Goal: Check status: Check status

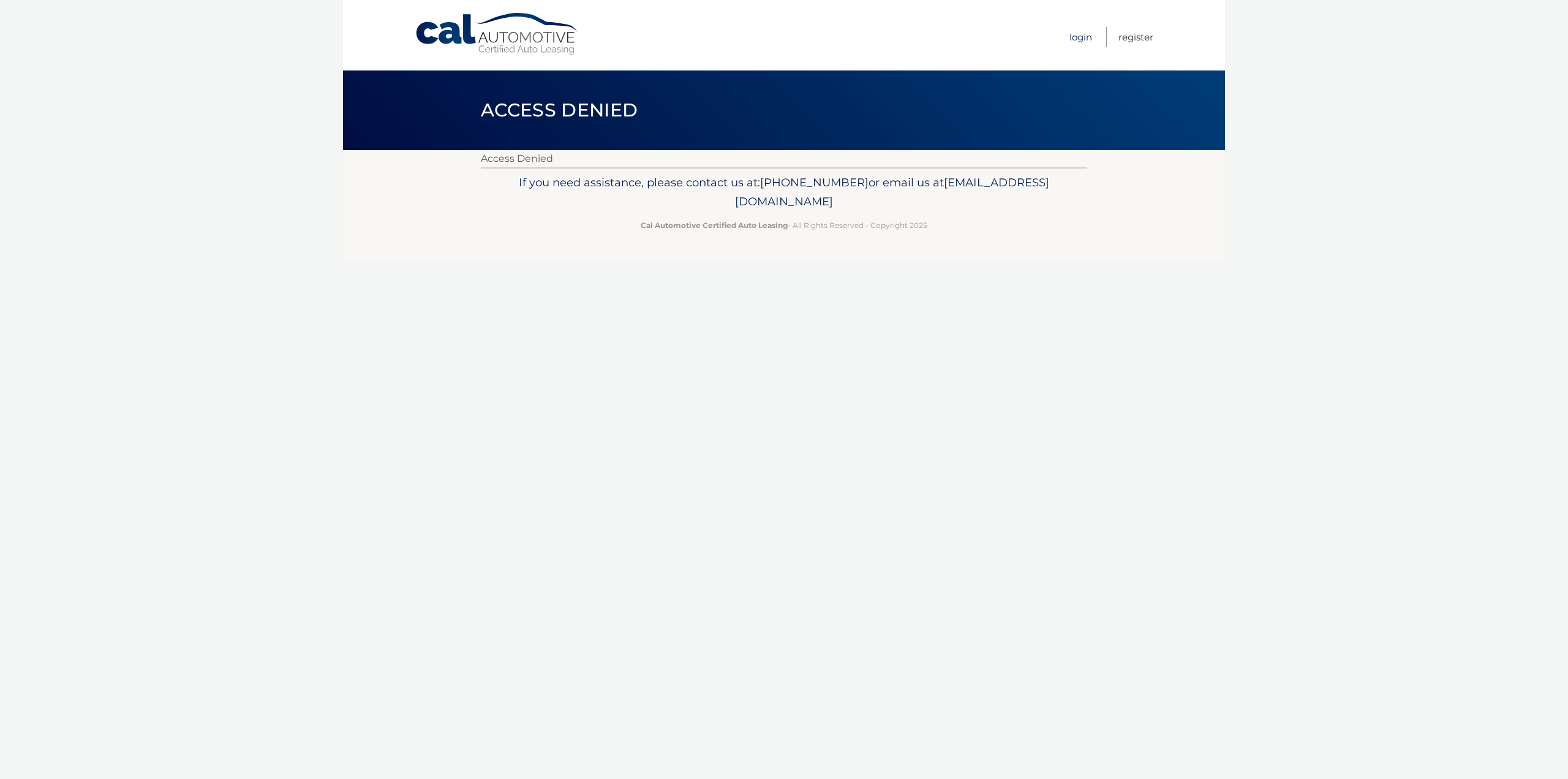
click at [1078, 38] on link "Login" at bounding box center [1081, 37] width 23 height 20
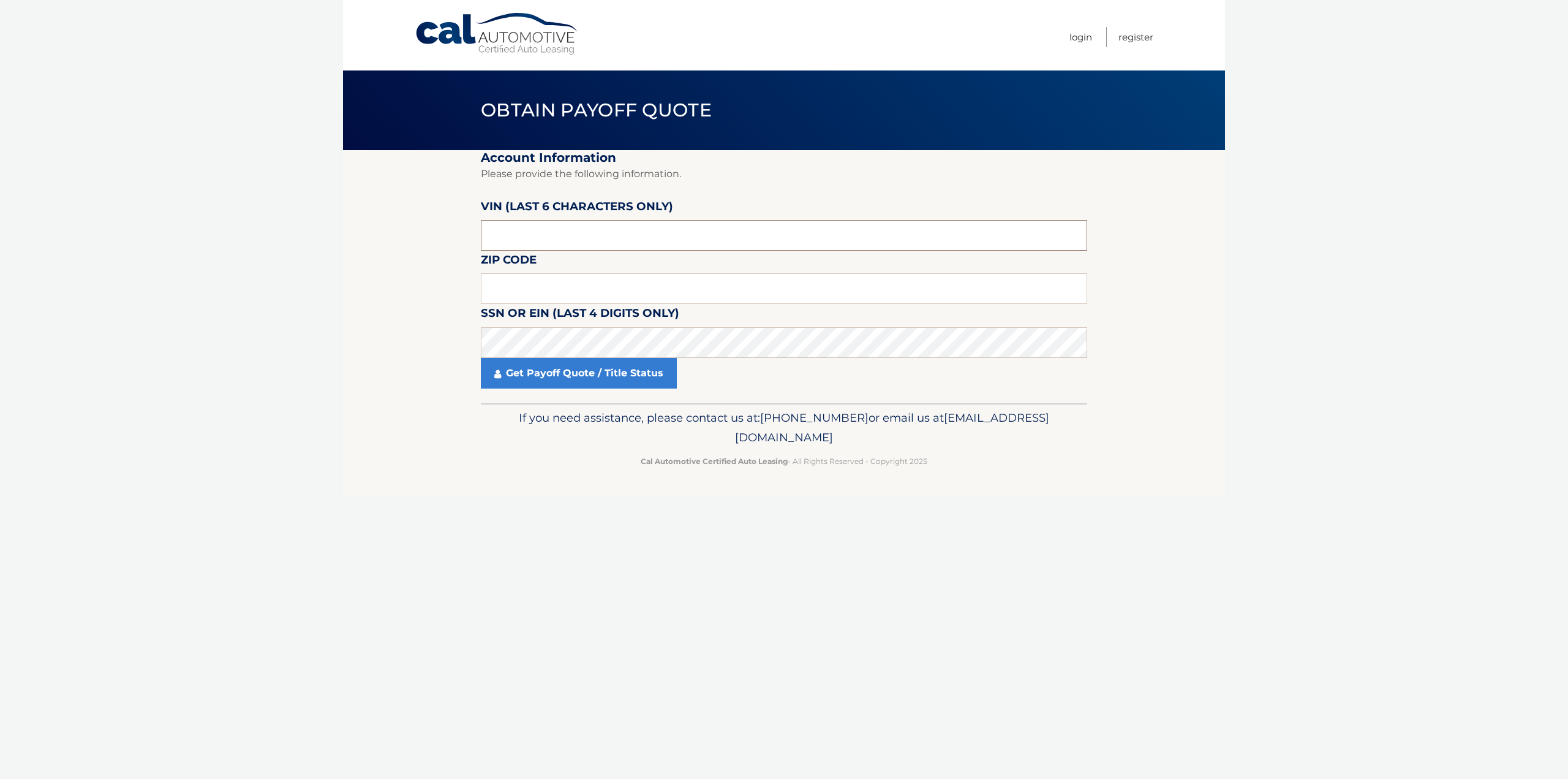
click at [540, 227] on input "text" at bounding box center [784, 235] width 606 height 31
type input "022746"
click at [523, 289] on input "text" at bounding box center [784, 288] width 606 height 31
type input "08820"
click at [523, 324] on label "SSN or EIN (last 4 digits only)" at bounding box center [580, 315] width 198 height 23
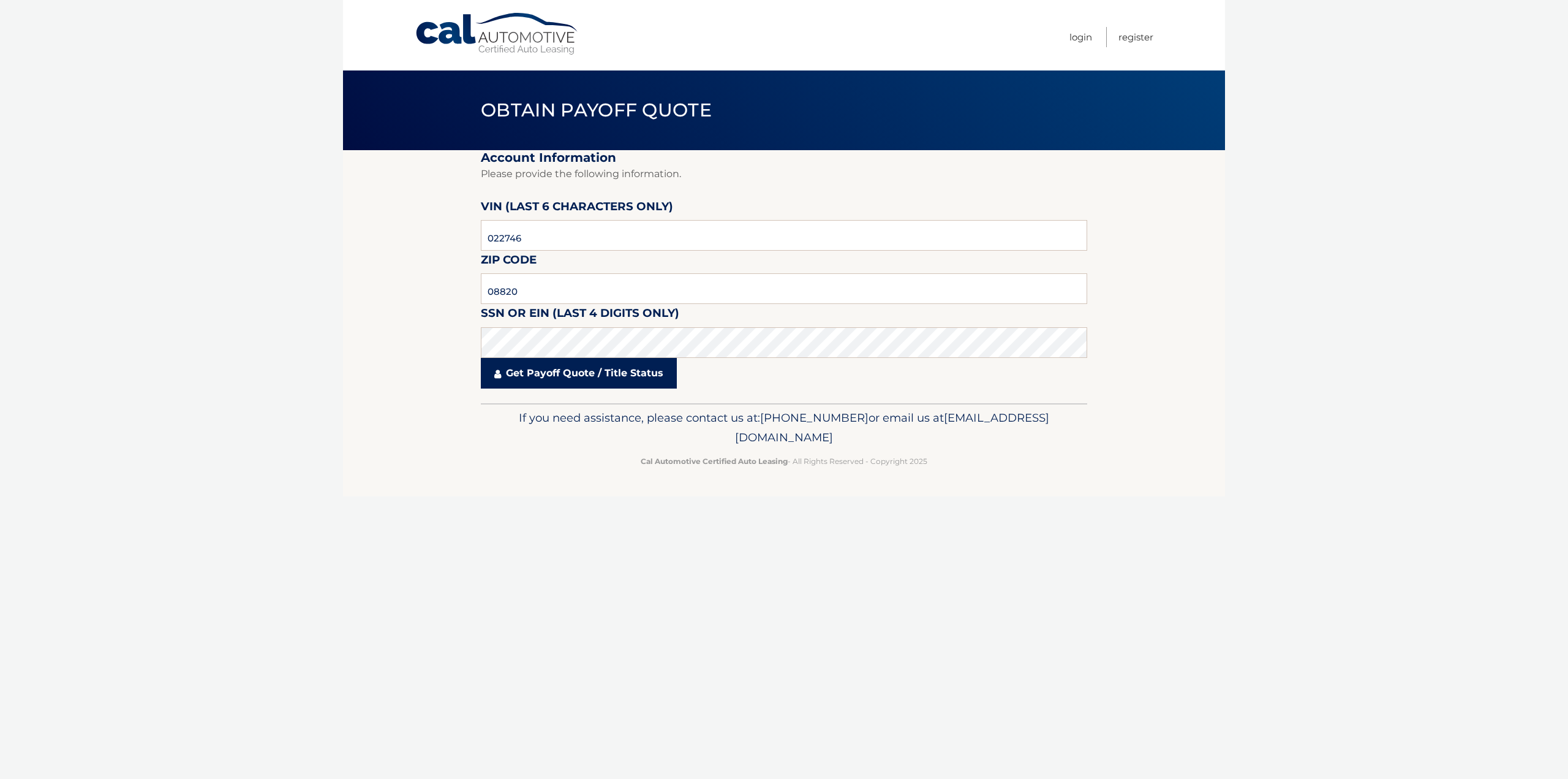
click at [548, 365] on link "Get Payoff Quote / Title Status" at bounding box center [579, 373] width 196 height 31
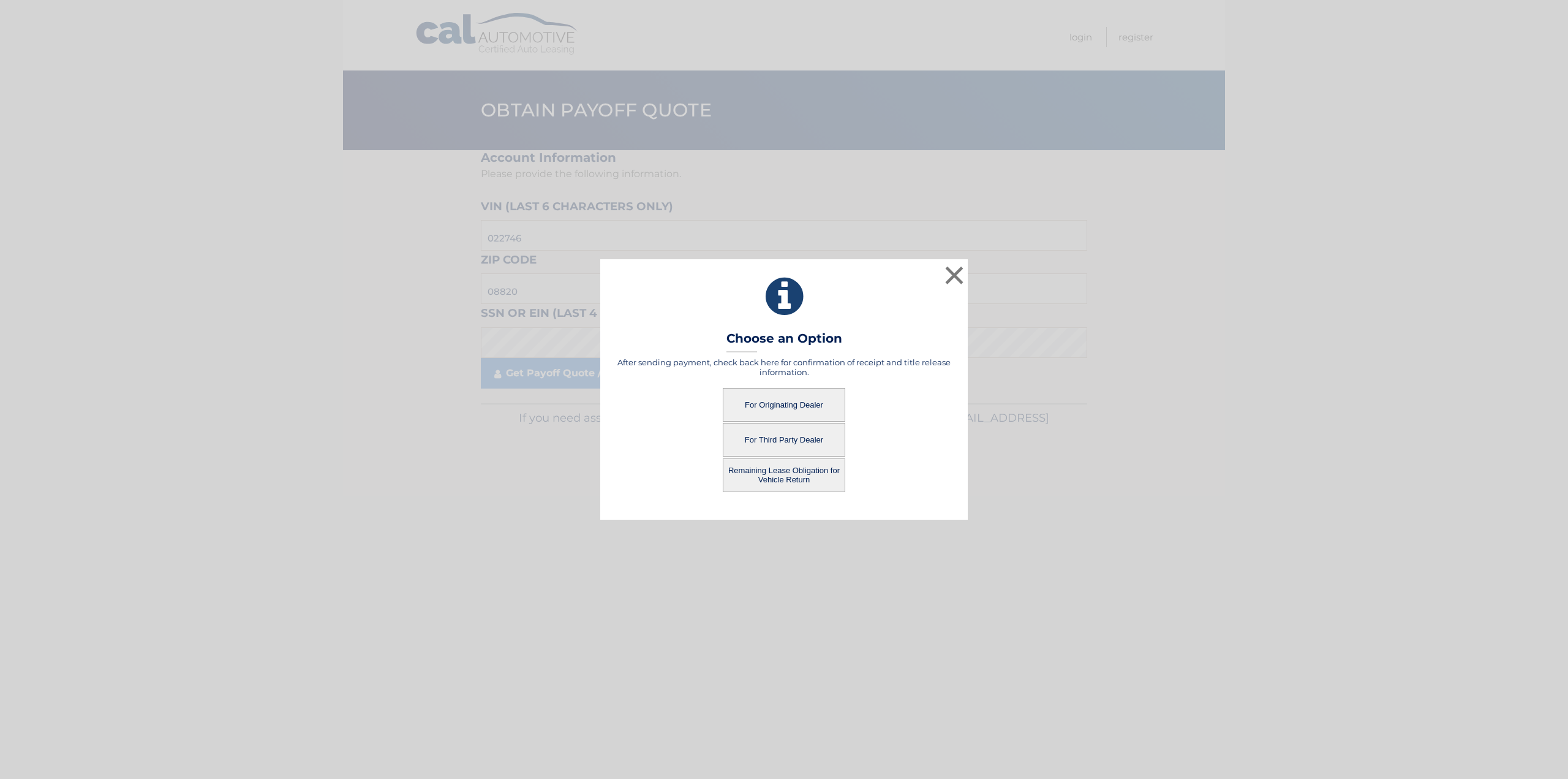
click at [797, 407] on button "For Originating Dealer" at bounding box center [783, 404] width 122 height 33
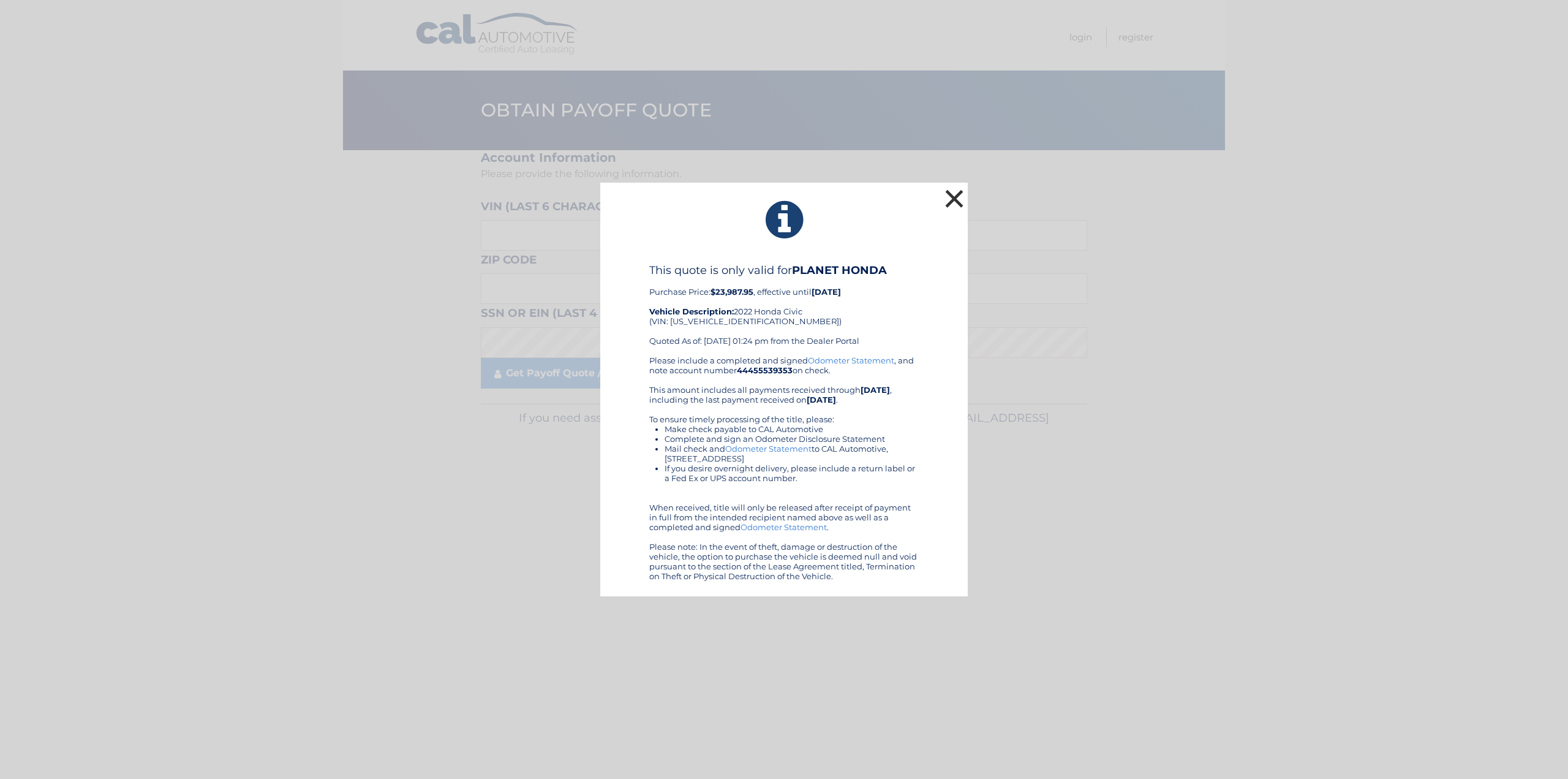
click at [956, 190] on button "×" at bounding box center [954, 198] width 25 height 25
